Goal: Find specific page/section: Find specific page/section

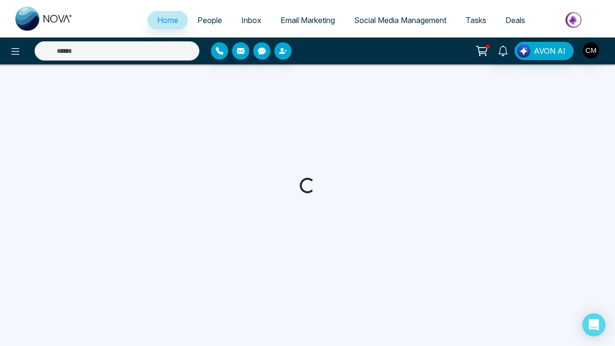
select select "*"
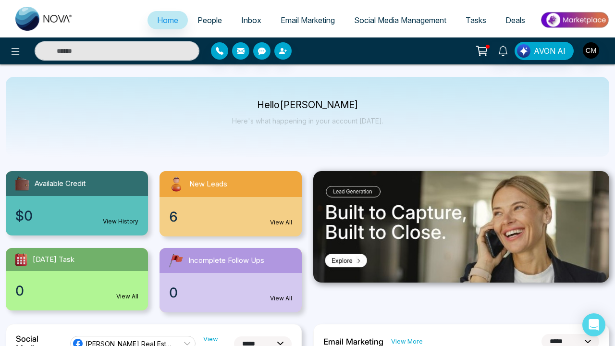
click at [217, 19] on link "People" at bounding box center [210, 20] width 44 height 18
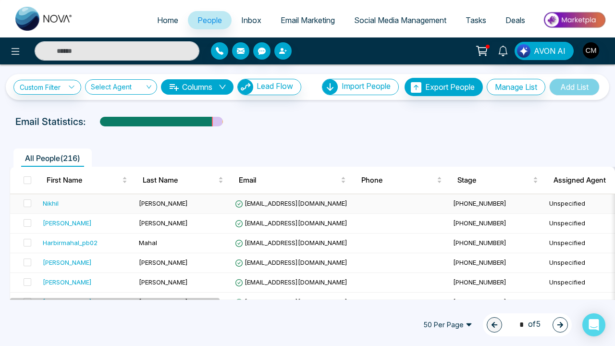
click at [109, 201] on div "Nikhil" at bounding box center [87, 203] width 88 height 10
